Goal: Navigation & Orientation: Find specific page/section

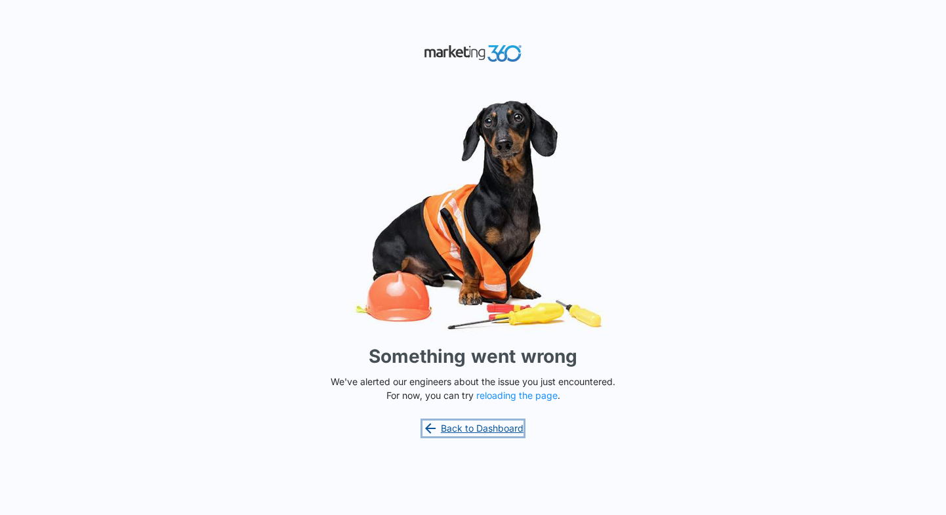
click at [486, 435] on link "Back to Dashboard" at bounding box center [472, 428] width 101 height 16
click at [522, 394] on button "reloading the page" at bounding box center [516, 395] width 81 height 10
click at [512, 392] on button "reloading the page" at bounding box center [516, 395] width 81 height 10
click at [489, 424] on link "Back to Dashboard" at bounding box center [472, 428] width 101 height 16
click at [472, 424] on link "Back to Dashboard" at bounding box center [472, 428] width 101 height 16
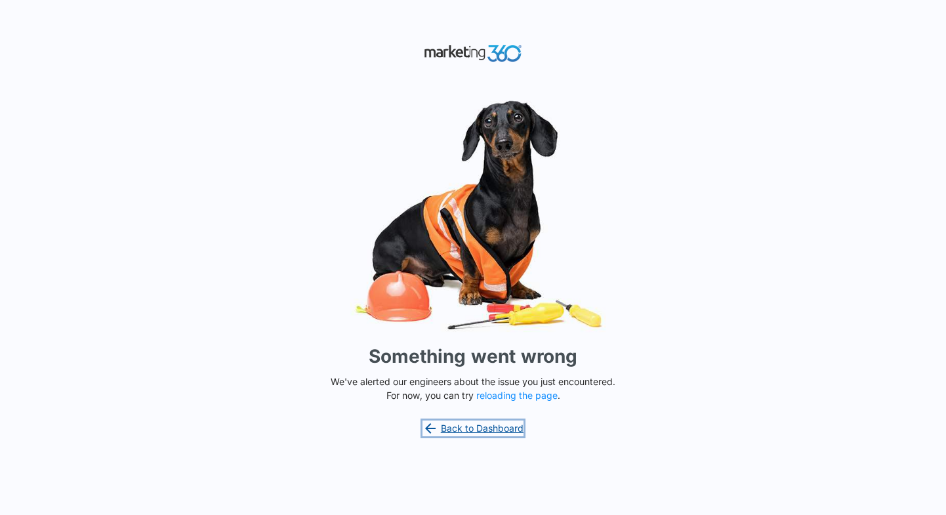
click at [508, 430] on link "Back to Dashboard" at bounding box center [472, 428] width 101 height 16
